Goal: Task Accomplishment & Management: Use online tool/utility

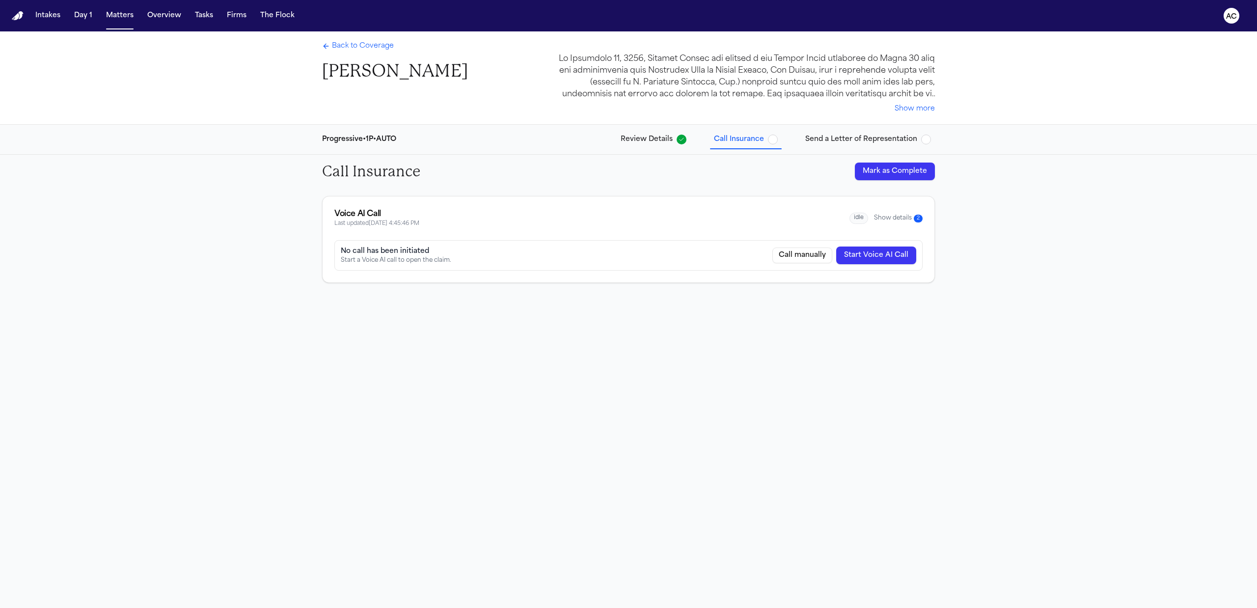
click at [370, 45] on span "Back to Coverage" at bounding box center [363, 46] width 62 height 10
